Goal: Information Seeking & Learning: Check status

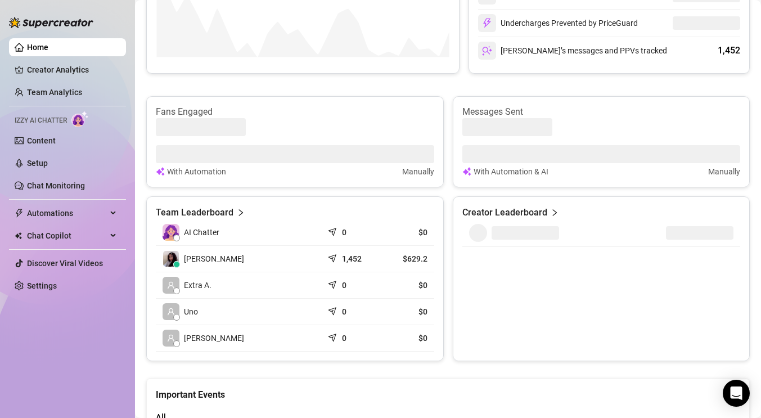
scroll to position [381, 0]
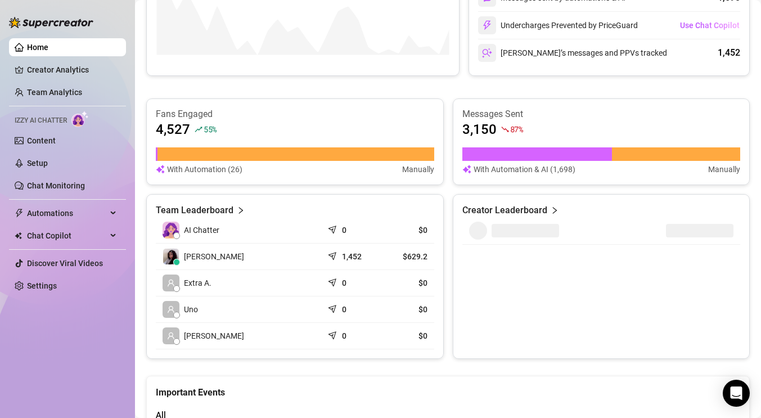
click at [334, 255] on icon "send" at bounding box center [333, 254] width 11 height 11
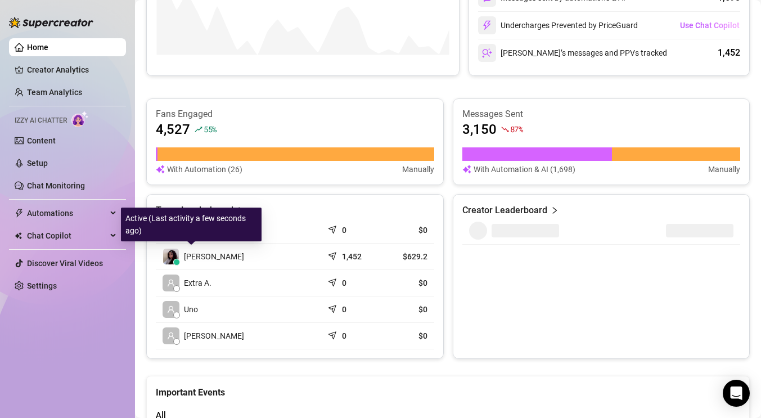
click at [190, 255] on span "[PERSON_NAME]" at bounding box center [214, 256] width 60 height 12
click at [205, 255] on span "[PERSON_NAME]" at bounding box center [214, 256] width 60 height 12
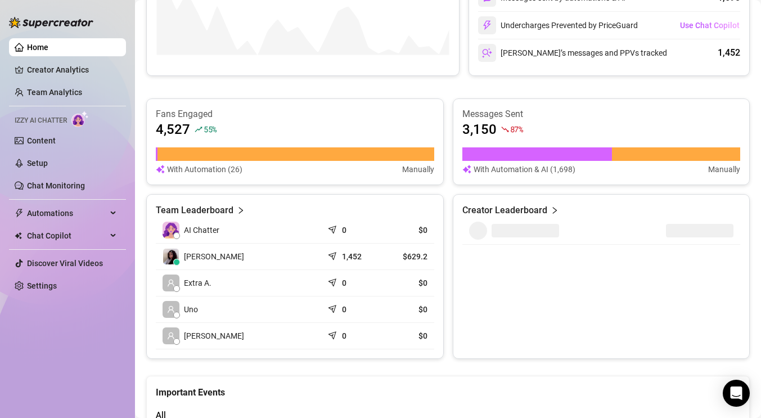
click at [502, 214] on article "Creator Leaderboard" at bounding box center [504, 210] width 85 height 13
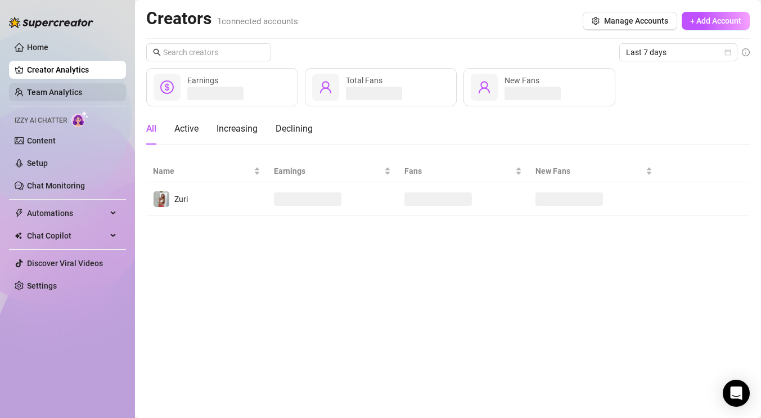
click at [51, 88] on link "Team Analytics" at bounding box center [54, 92] width 55 height 9
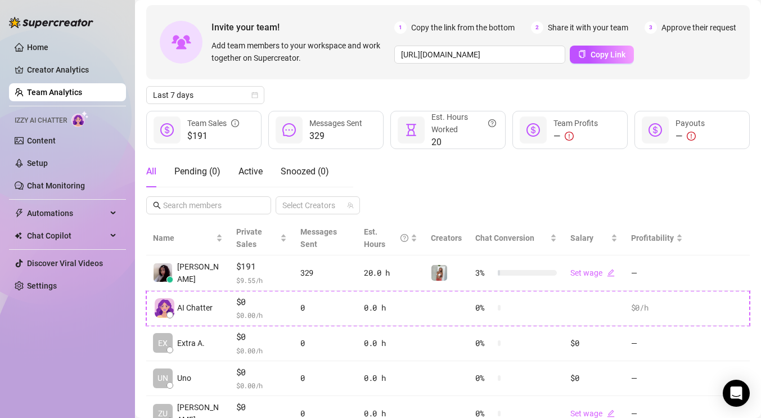
scroll to position [94, 0]
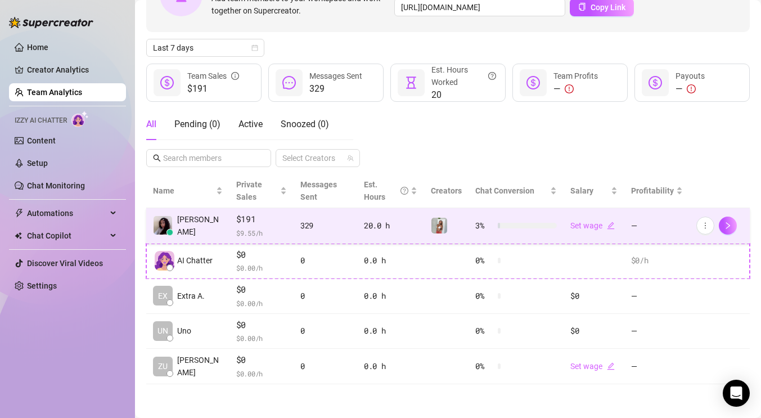
click at [236, 223] on span "$191" at bounding box center [261, 219] width 51 height 13
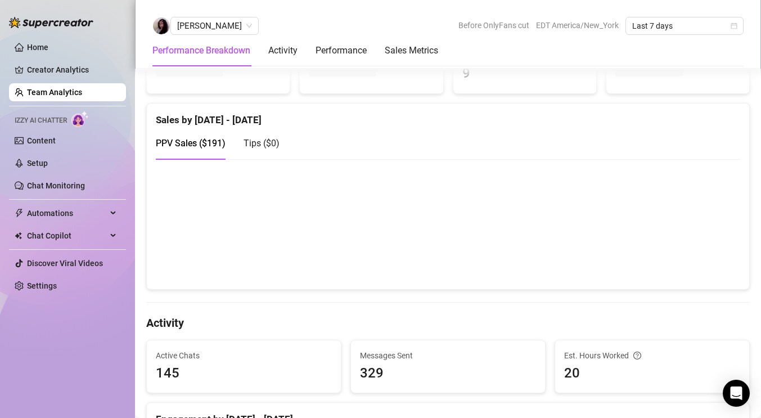
scroll to position [204, 0]
click at [554, 251] on canvas at bounding box center [448, 223] width 584 height 112
click at [707, 222] on canvas at bounding box center [448, 223] width 584 height 112
click at [570, 254] on canvas at bounding box center [448, 223] width 584 height 112
click at [538, 255] on canvas at bounding box center [448, 223] width 584 height 112
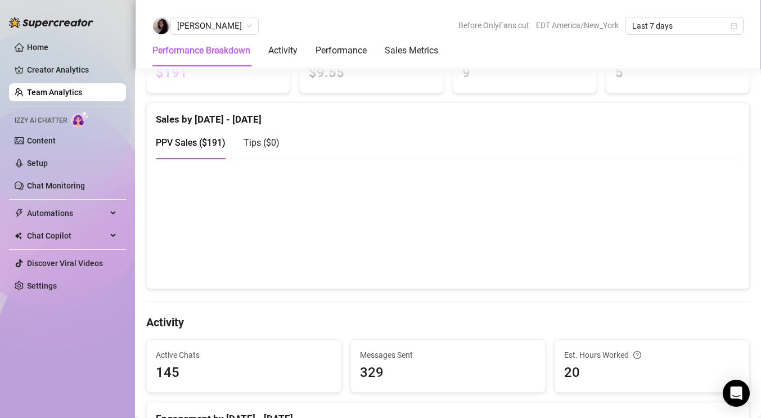
click at [561, 256] on canvas at bounding box center [448, 223] width 584 height 112
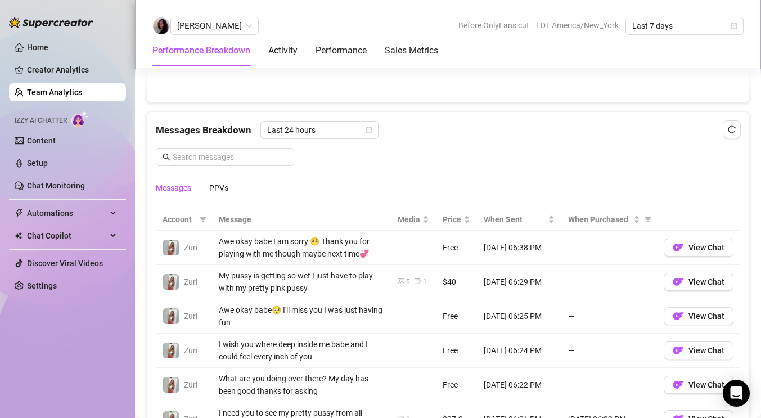
scroll to position [694, 0]
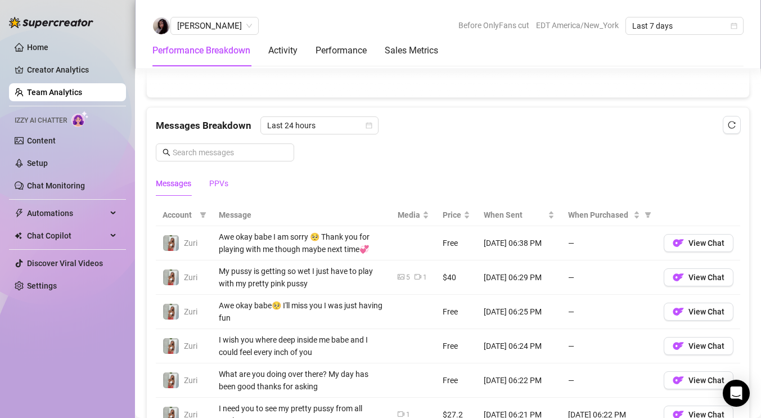
click at [223, 187] on div "PPVs" at bounding box center [218, 183] width 19 height 12
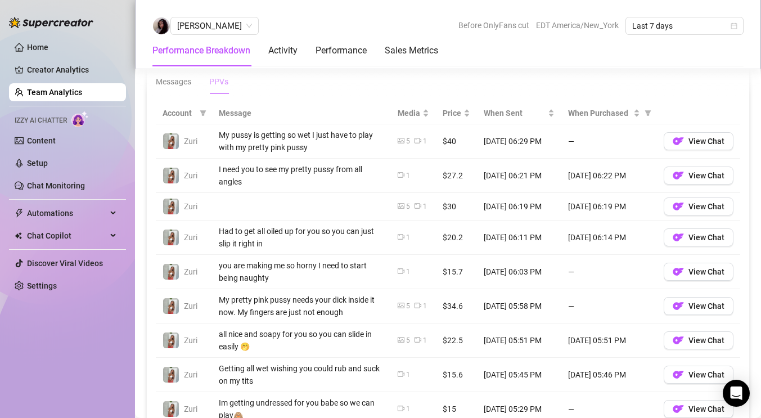
scroll to position [800, 0]
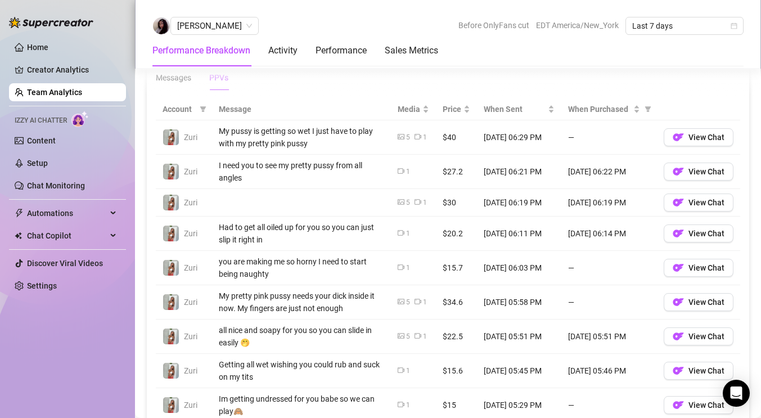
click at [246, 211] on td at bounding box center [301, 203] width 179 height 28
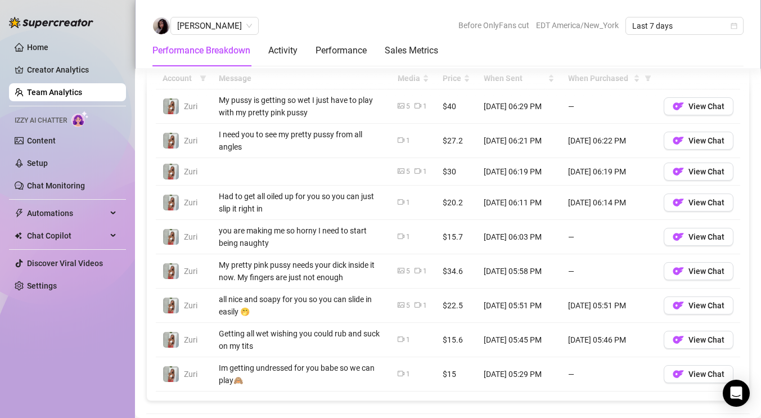
scroll to position [832, 0]
click at [450, 308] on td "$22.5" at bounding box center [456, 304] width 41 height 34
click at [608, 306] on td "[DATE] 05:51 PM" at bounding box center [609, 304] width 96 height 34
click at [715, 309] on button "View Chat" at bounding box center [698, 304] width 70 height 18
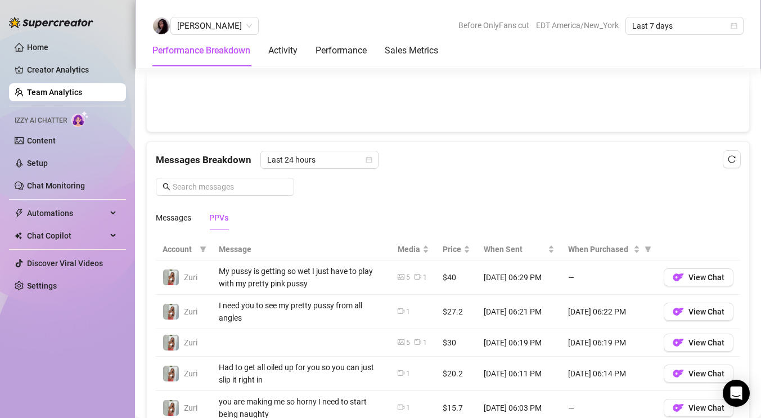
scroll to position [676, 0]
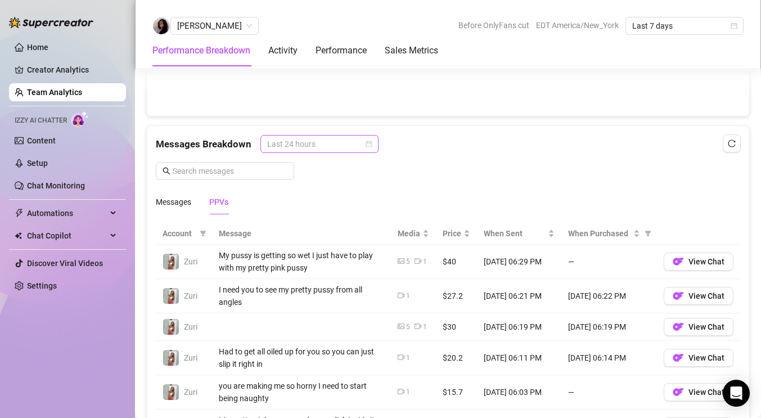
click at [344, 148] on span "Last 24 hours" at bounding box center [319, 144] width 105 height 17
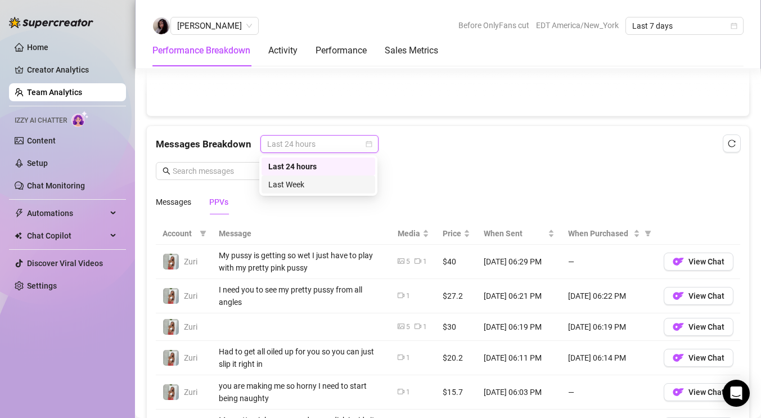
click at [341, 178] on div "Last Week" at bounding box center [318, 184] width 100 height 12
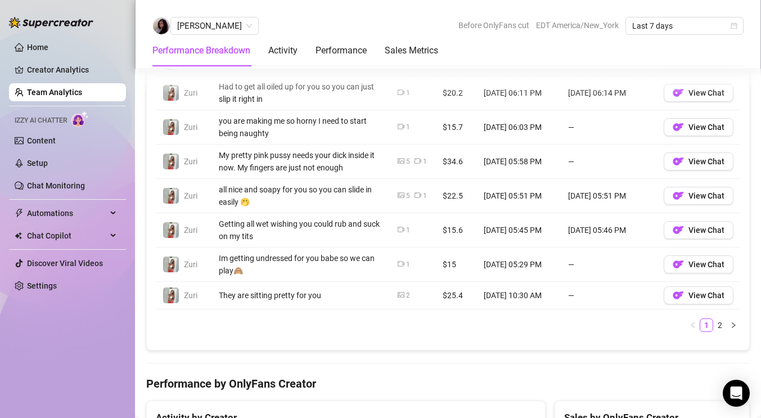
scroll to position [974, 0]
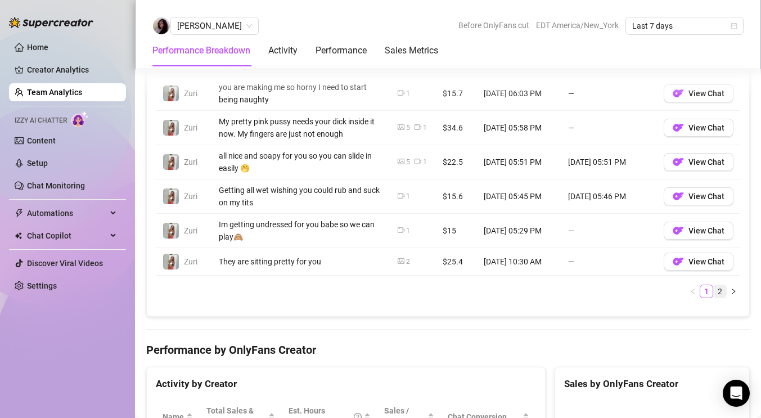
click at [721, 296] on link "2" at bounding box center [720, 291] width 12 height 12
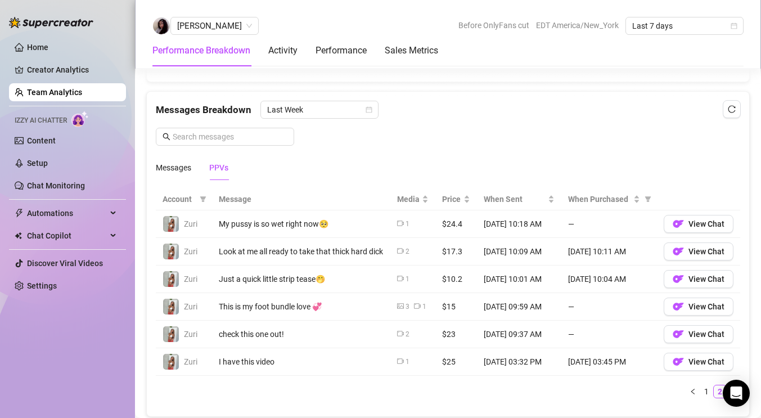
scroll to position [709, 0]
click at [452, 363] on td "$25" at bounding box center [455, 363] width 41 height 28
click at [687, 364] on button "View Chat" at bounding box center [698, 363] width 70 height 18
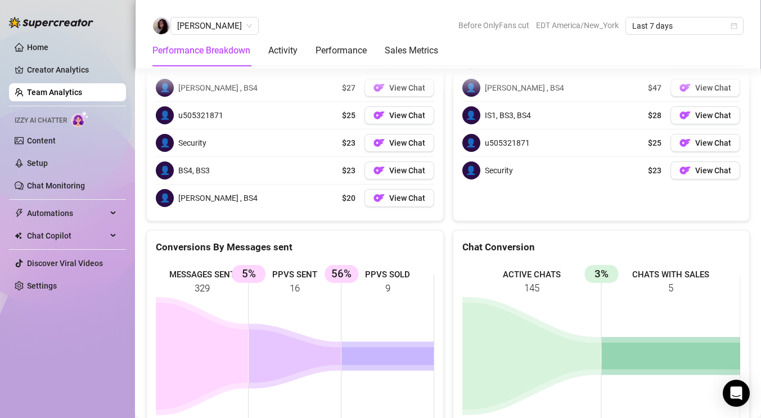
scroll to position [1186, 0]
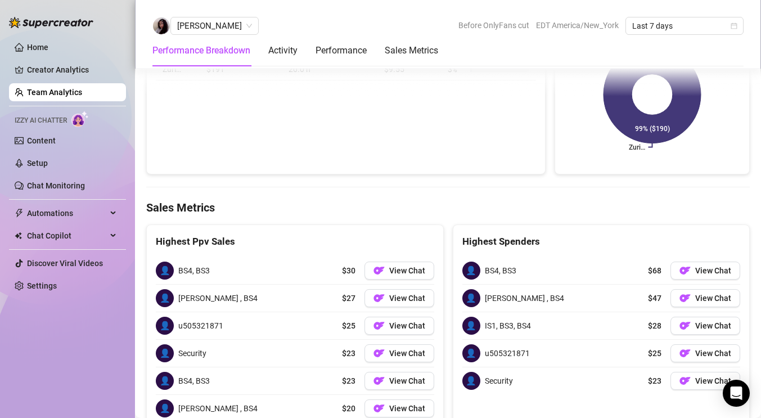
click at [33, 30] on div at bounding box center [51, 17] width 84 height 34
click at [35, 52] on link "Home" at bounding box center [37, 47] width 21 height 9
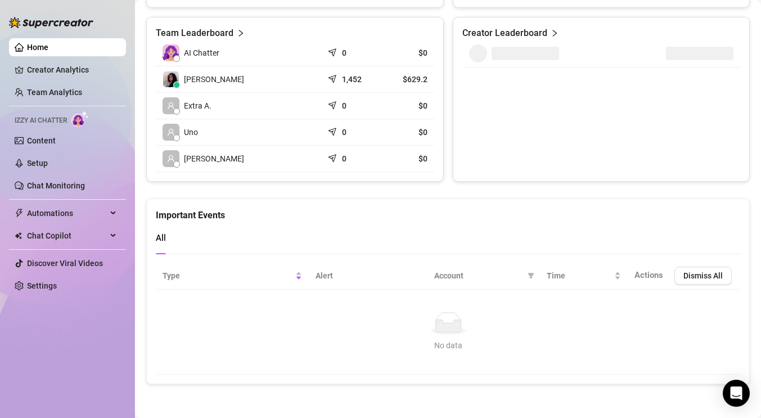
scroll to position [557, 0]
